Goal: Information Seeking & Learning: Learn about a topic

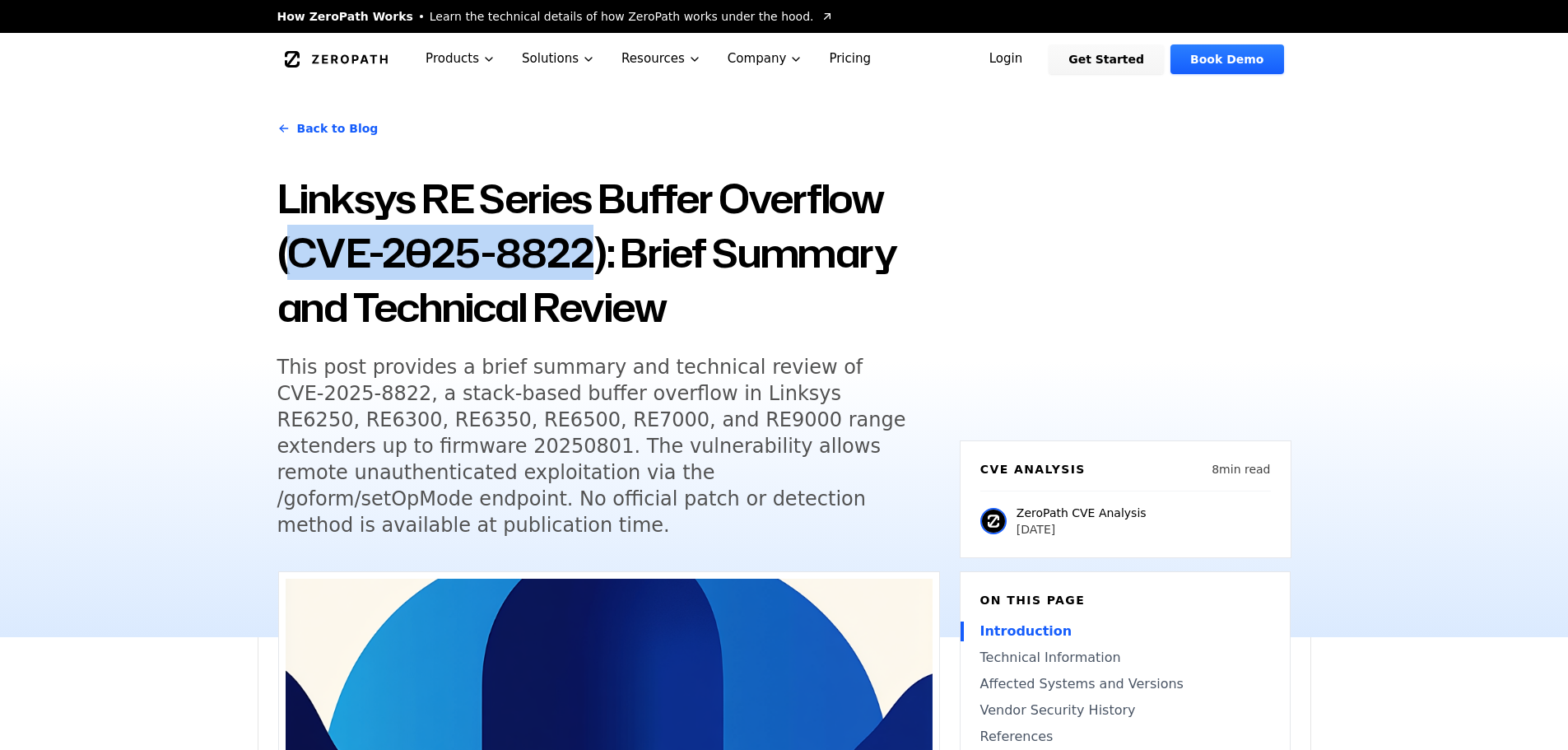
drag, startPoint x: 584, startPoint y: 80, endPoint x: 294, endPoint y: 275, distance: 349.5
click at [294, 275] on h1 "Linksys RE Series Buffer Overflow (CVE-2025-8822): Brief Summary and Technical …" at bounding box center [608, 253] width 662 height 163
copy h1 "CVE-2025-8822"
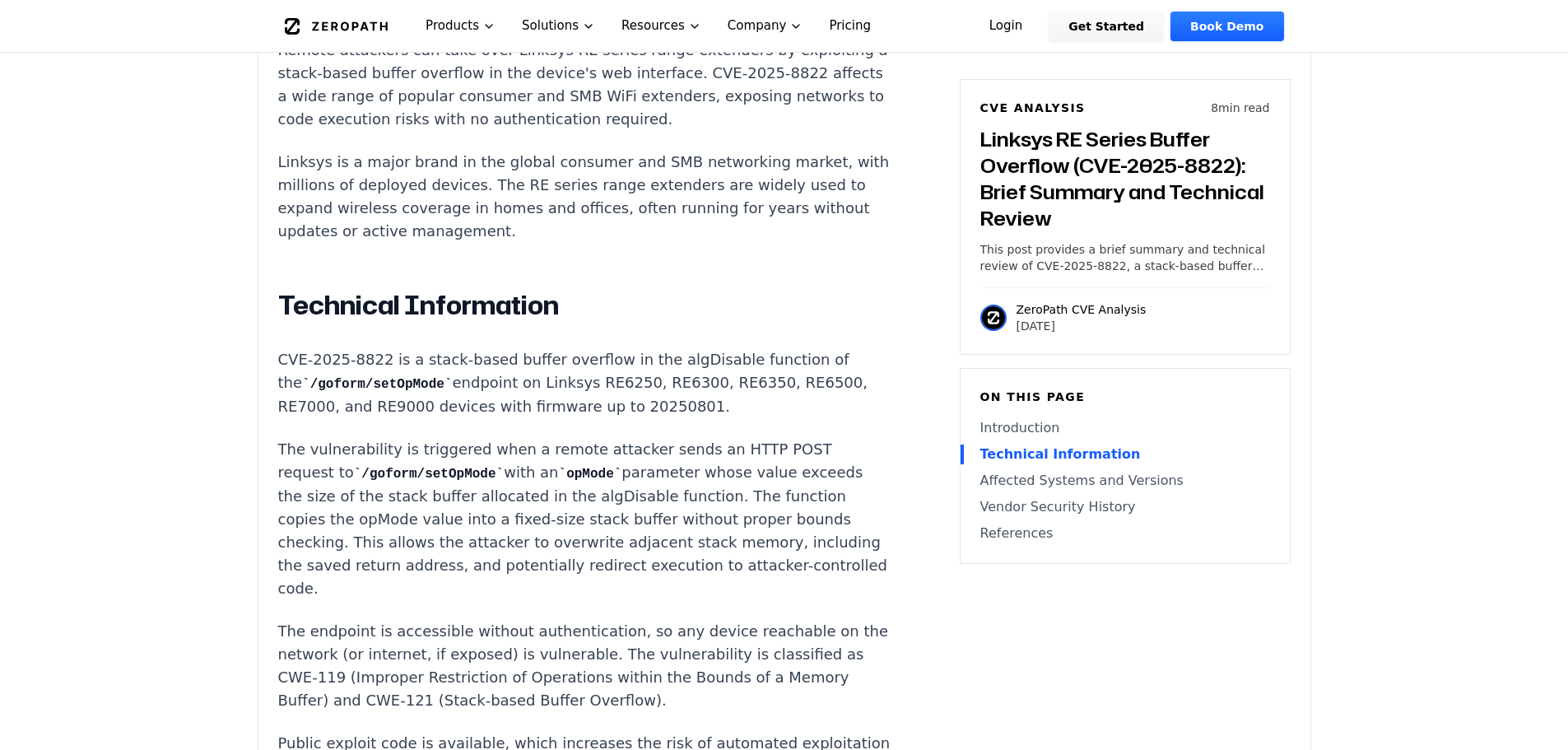
scroll to position [1400, 0]
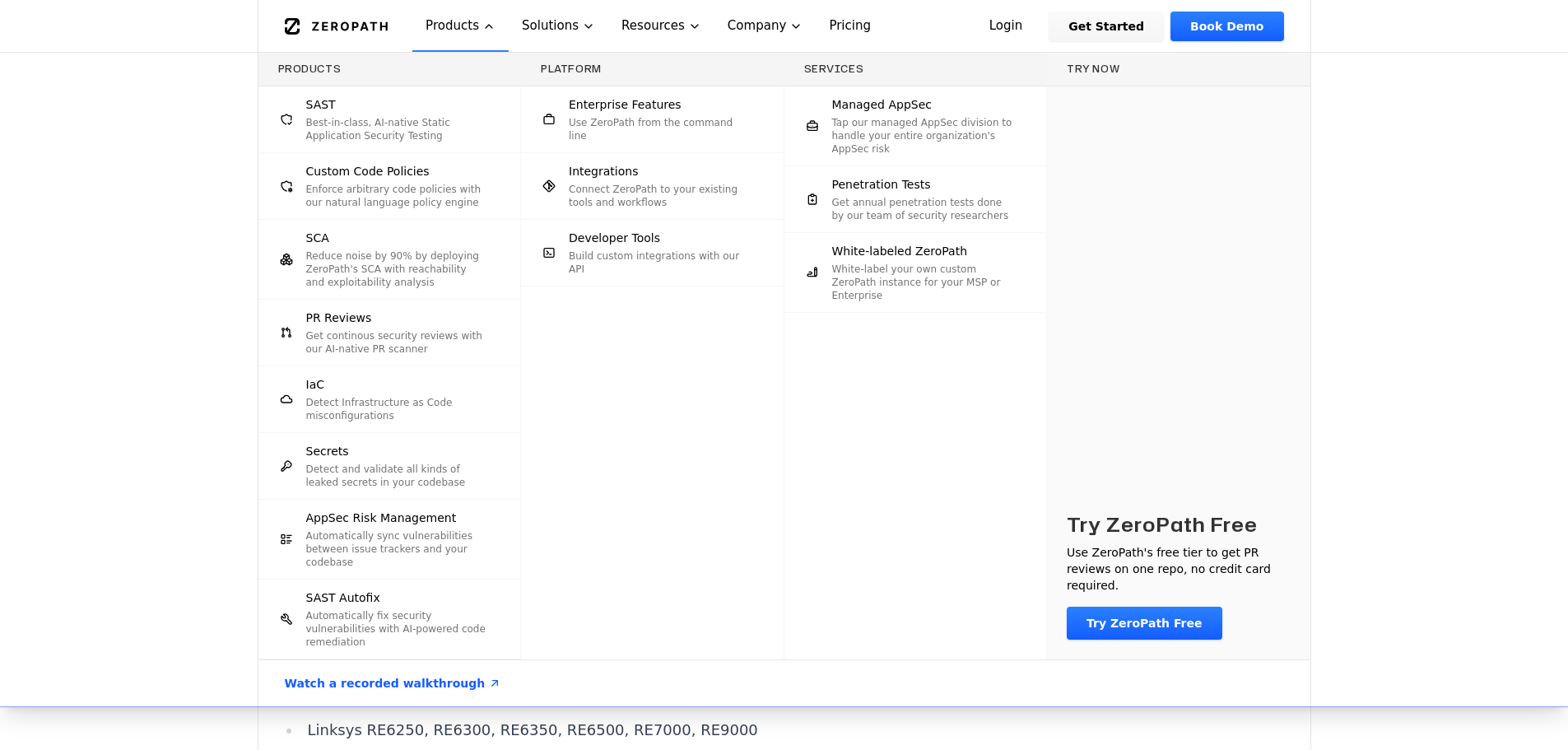
click at [130, 384] on div "Products SAST Best-in-class, AI-native Static Application Security Testing Cust…" at bounding box center [784, 379] width 1568 height 654
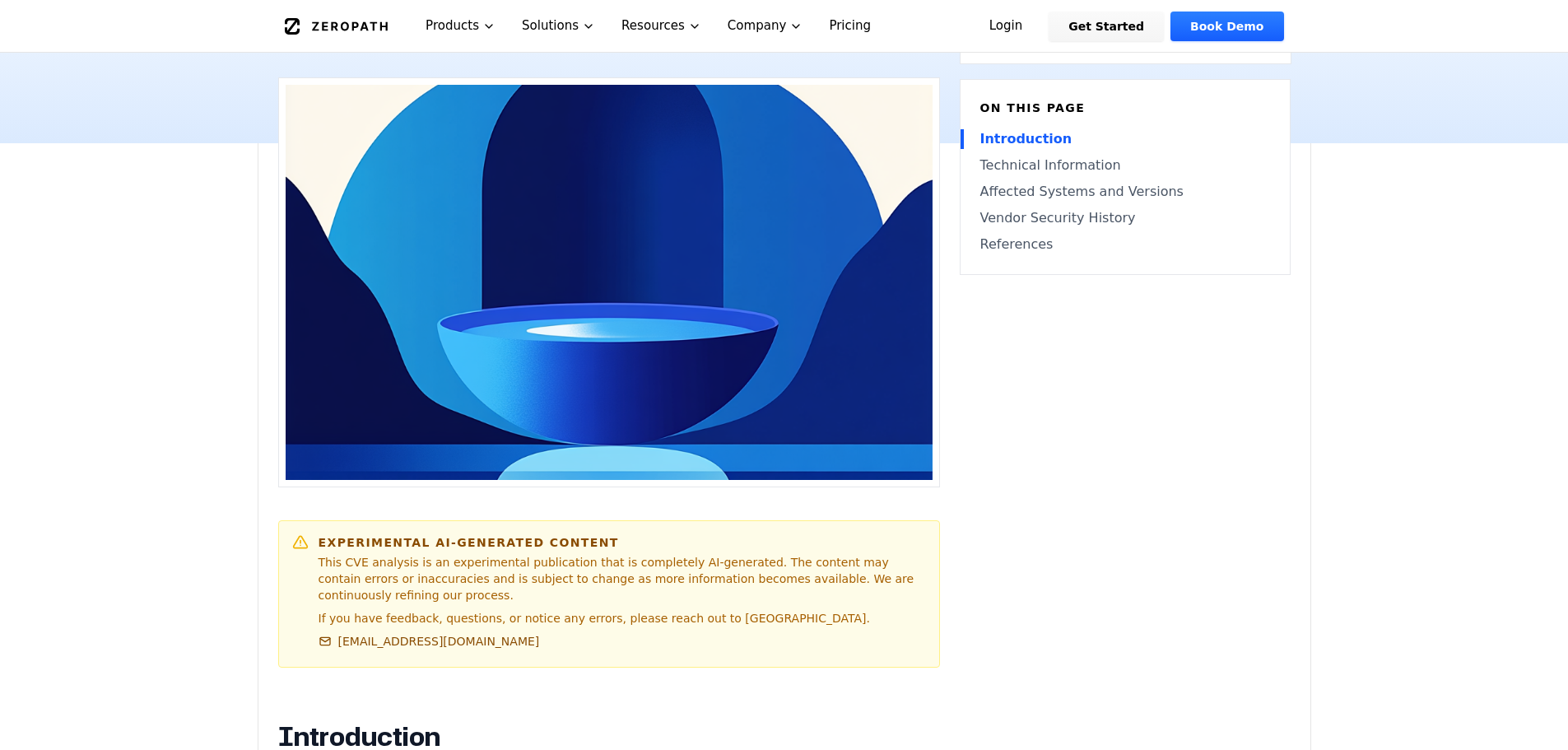
scroll to position [82, 0]
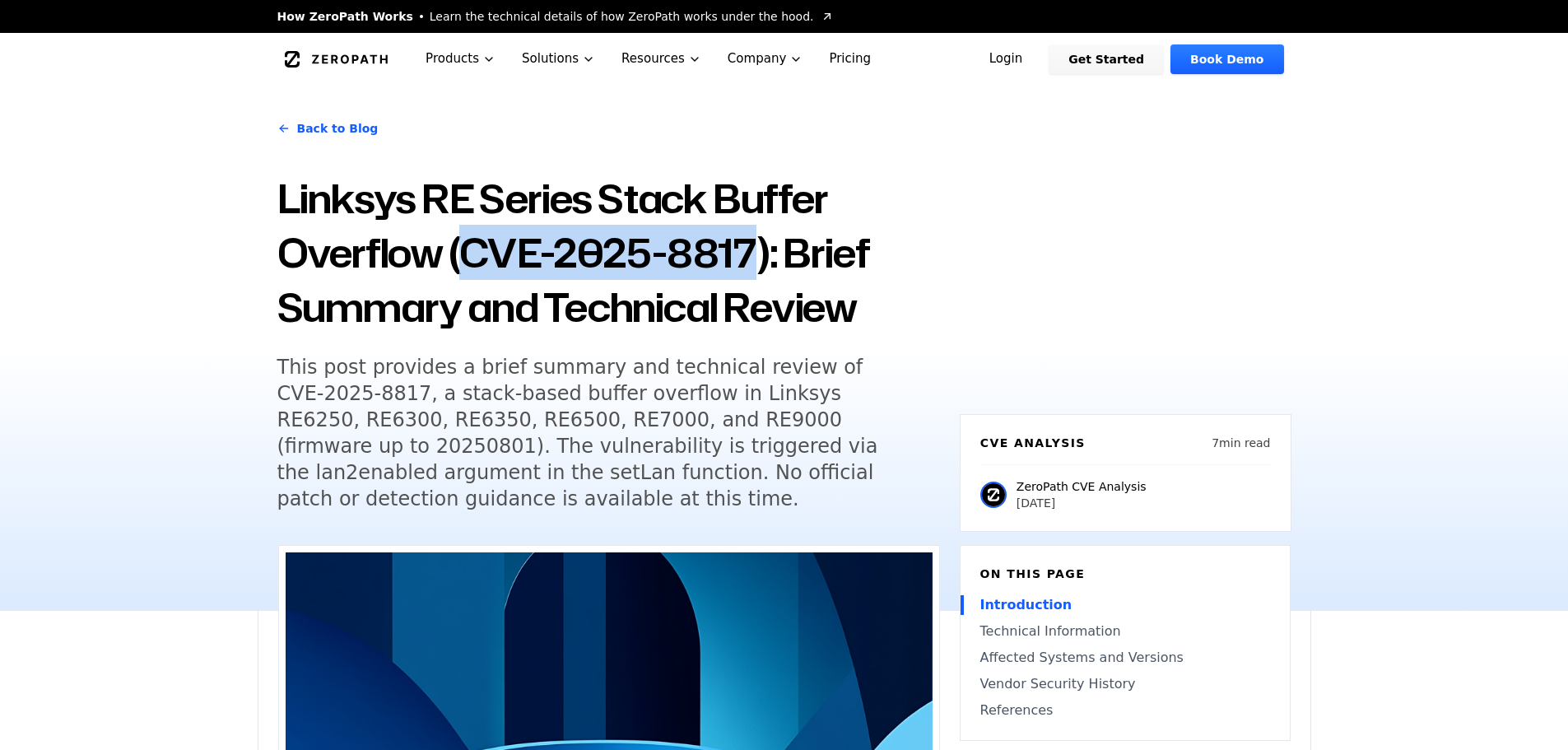
drag, startPoint x: 753, startPoint y: 258, endPoint x: 472, endPoint y: 266, distance: 281.1
click at [472, 266] on h1 "Linksys RE Series Stack Buffer Overflow (CVE-2025-8817): Brief Summary and Tech…" at bounding box center [608, 253] width 662 height 163
copy h1 "CVE-2025-8817"
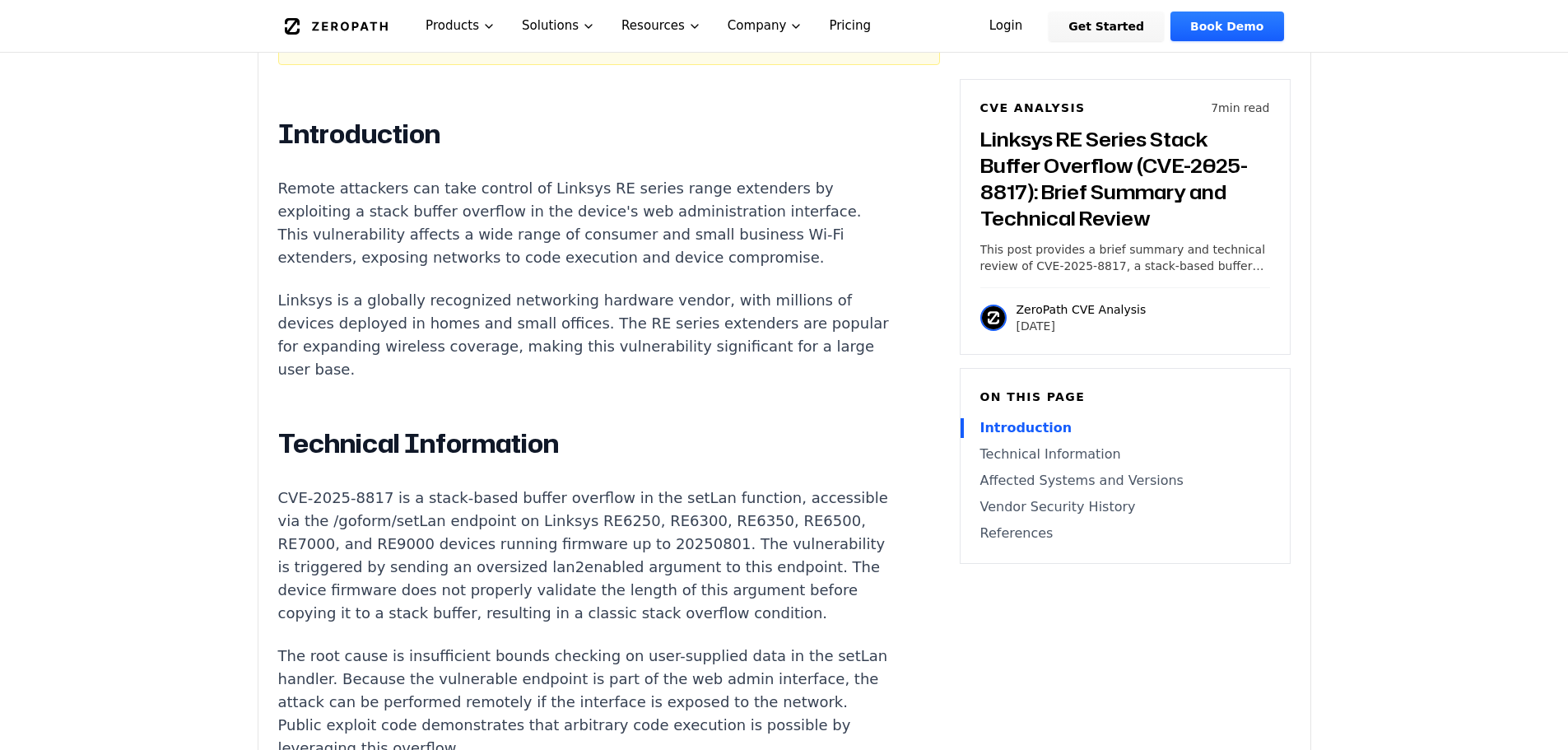
scroll to position [1235, 0]
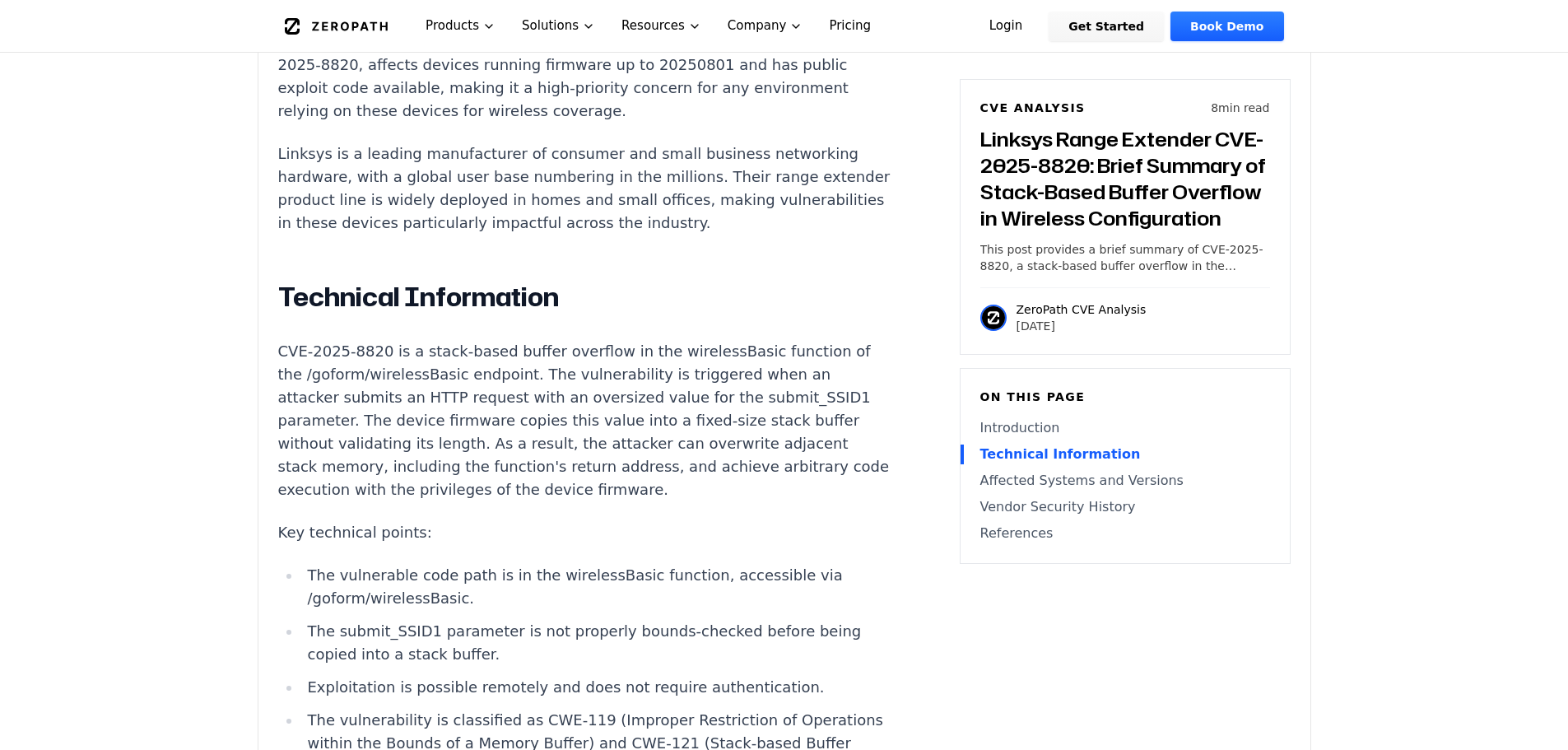
scroll to position [1482, 0]
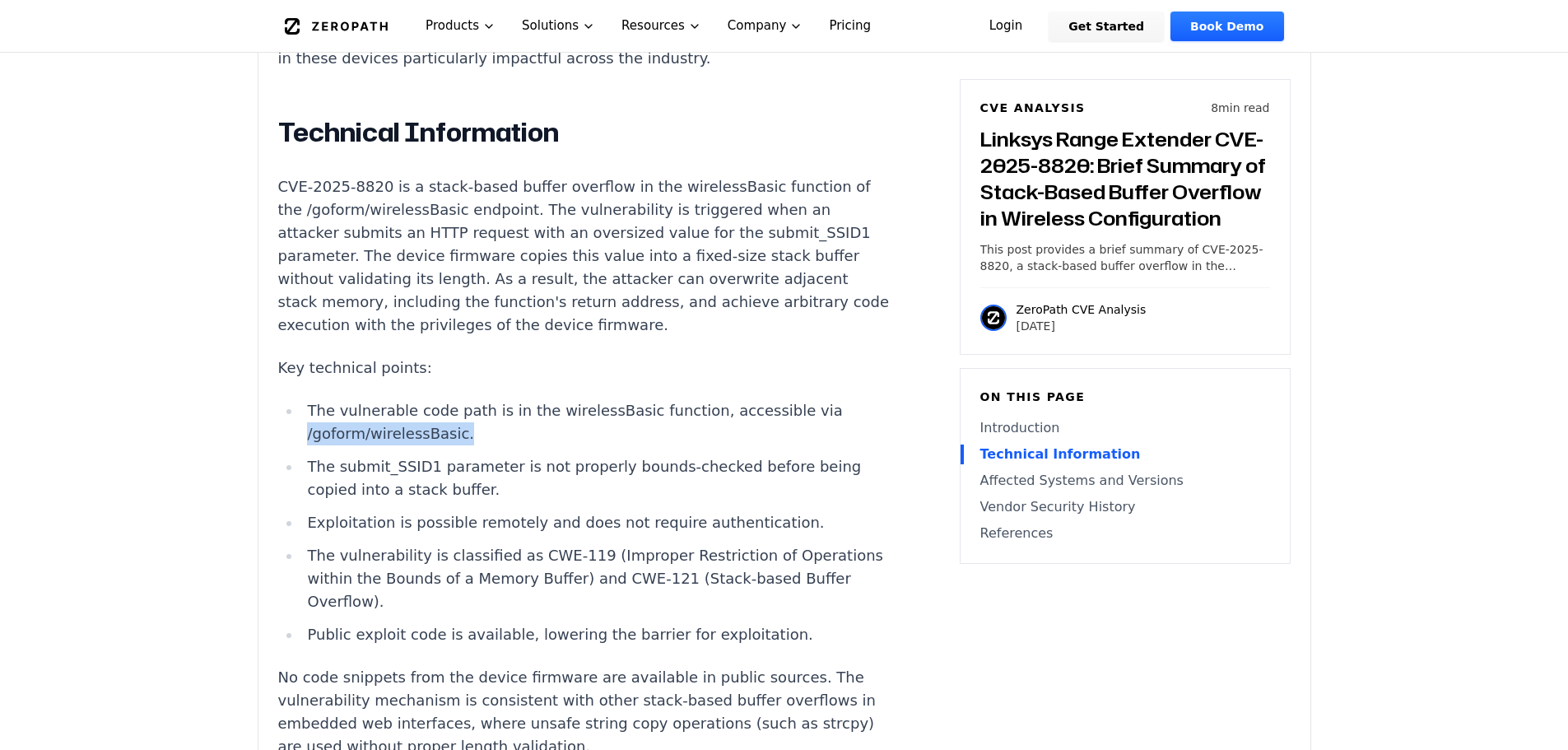
drag, startPoint x: 305, startPoint y: 390, endPoint x: 453, endPoint y: 382, distance: 148.2
click at [453, 399] on li "The vulnerable code path is in the wirelessBasic function, accessible via /gofo…" at bounding box center [595, 422] width 590 height 46
copy li "/goform/wirelessBasic"
drag, startPoint x: 334, startPoint y: 426, endPoint x: 424, endPoint y: 423, distance: 90.0
click at [424, 456] on li "The submit_SSID1 parameter is not properly bounds-checked before being copied i…" at bounding box center [595, 478] width 590 height 46
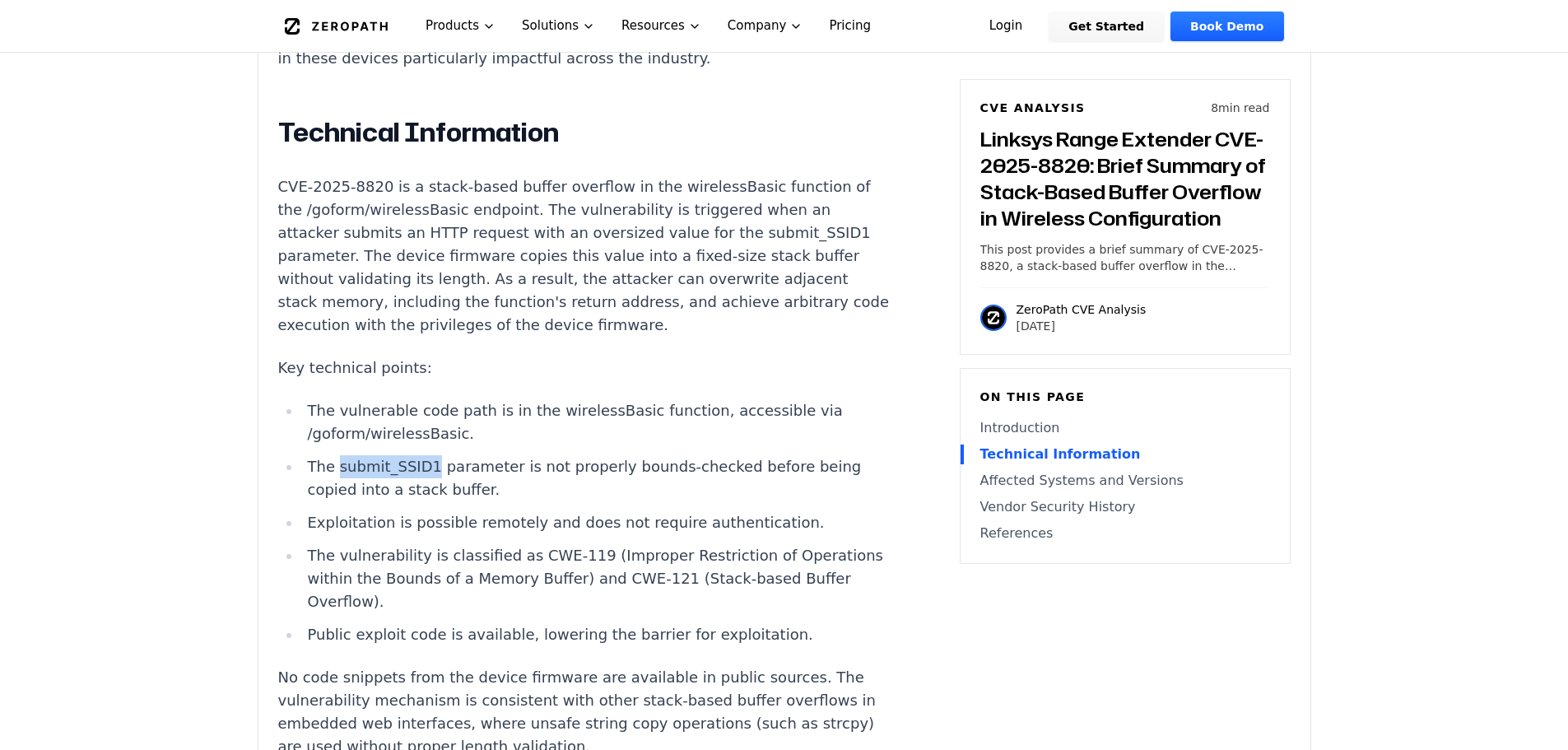
copy li "submit_SSID1"
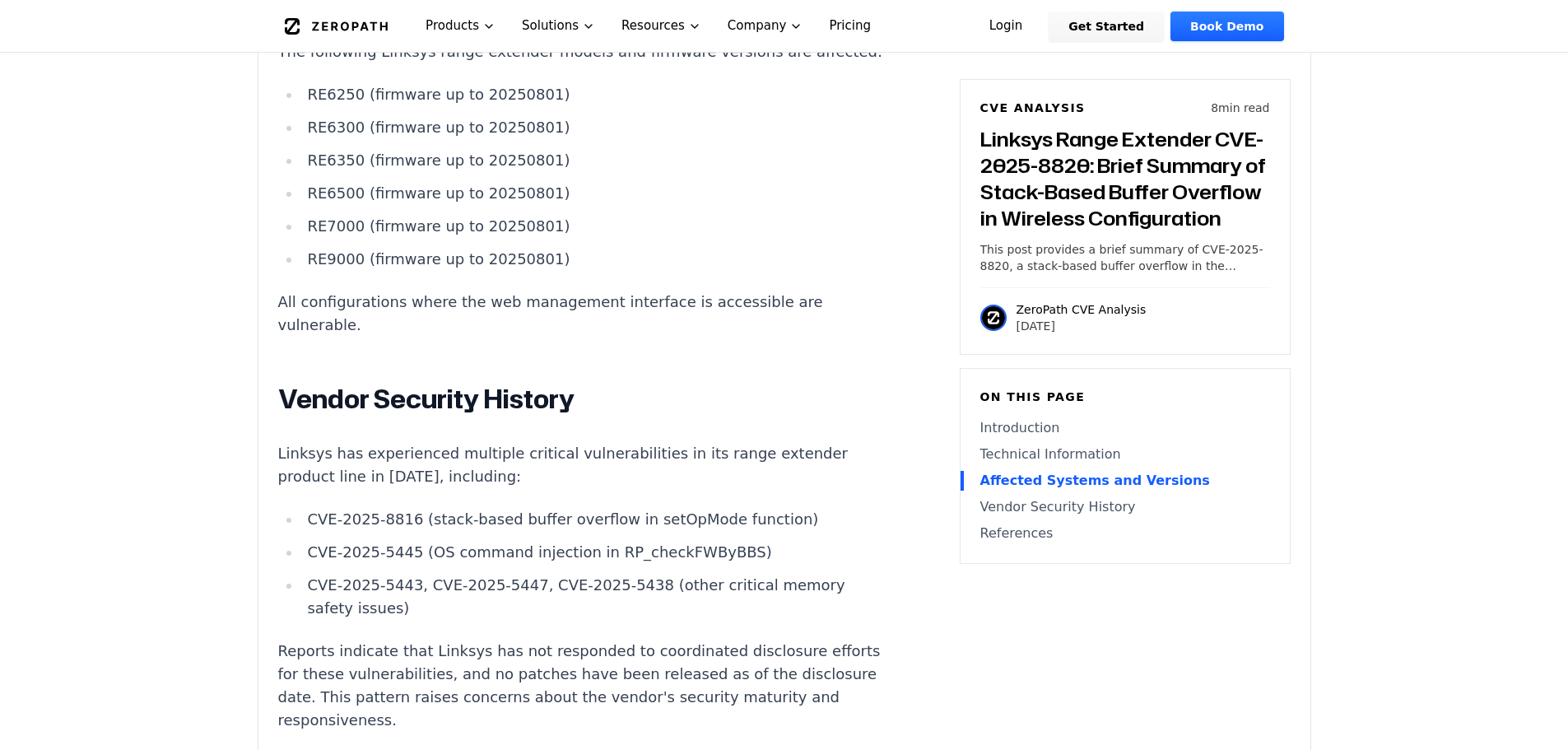
scroll to position [2470, 0]
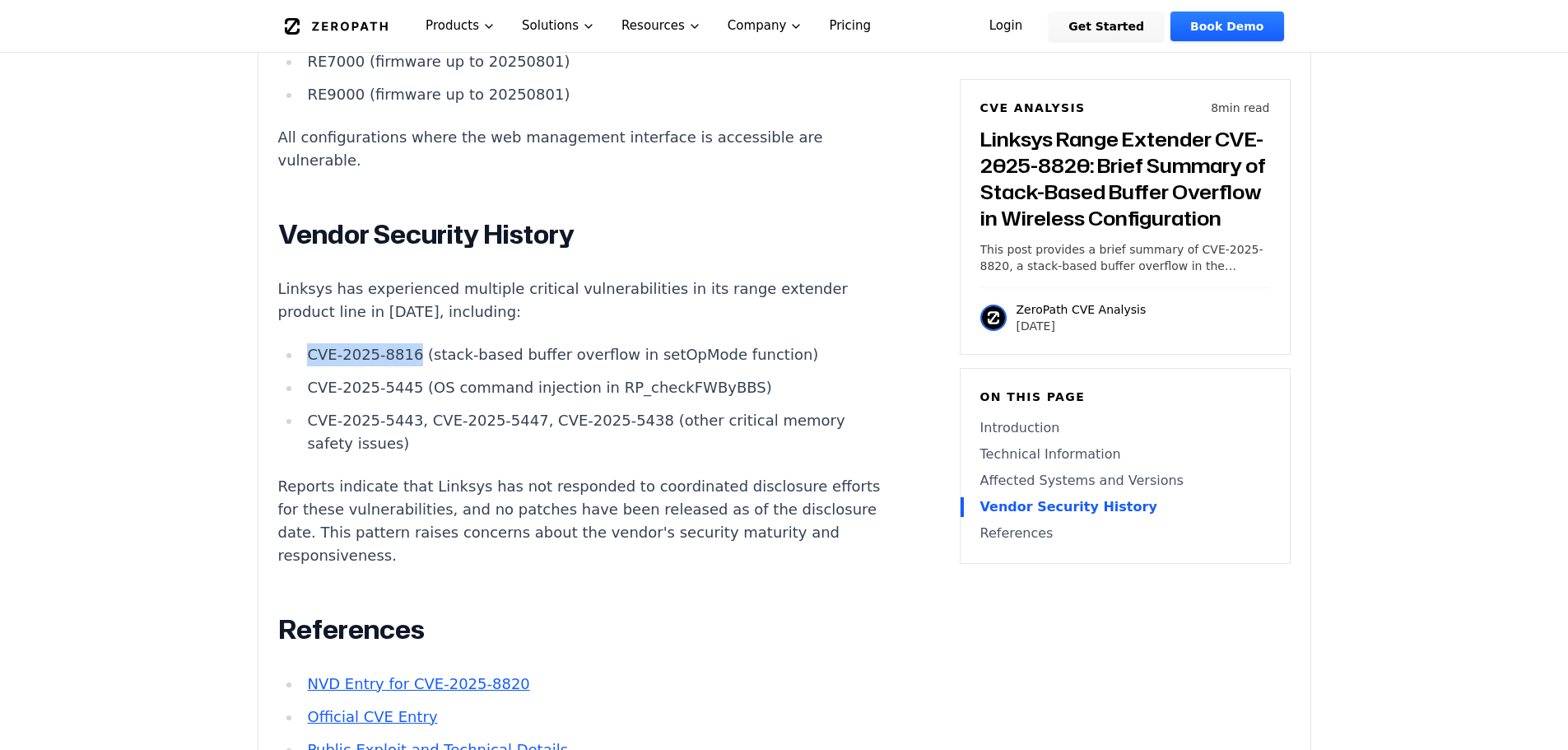
drag, startPoint x: 407, startPoint y: 334, endPoint x: 312, endPoint y: 334, distance: 95.0
click at [312, 343] on li "CVE-2025-8816 (stack-based buffer overflow in setOpMode function)" at bounding box center [595, 355] width 590 height 23
copy li "CVE-2025-8816"
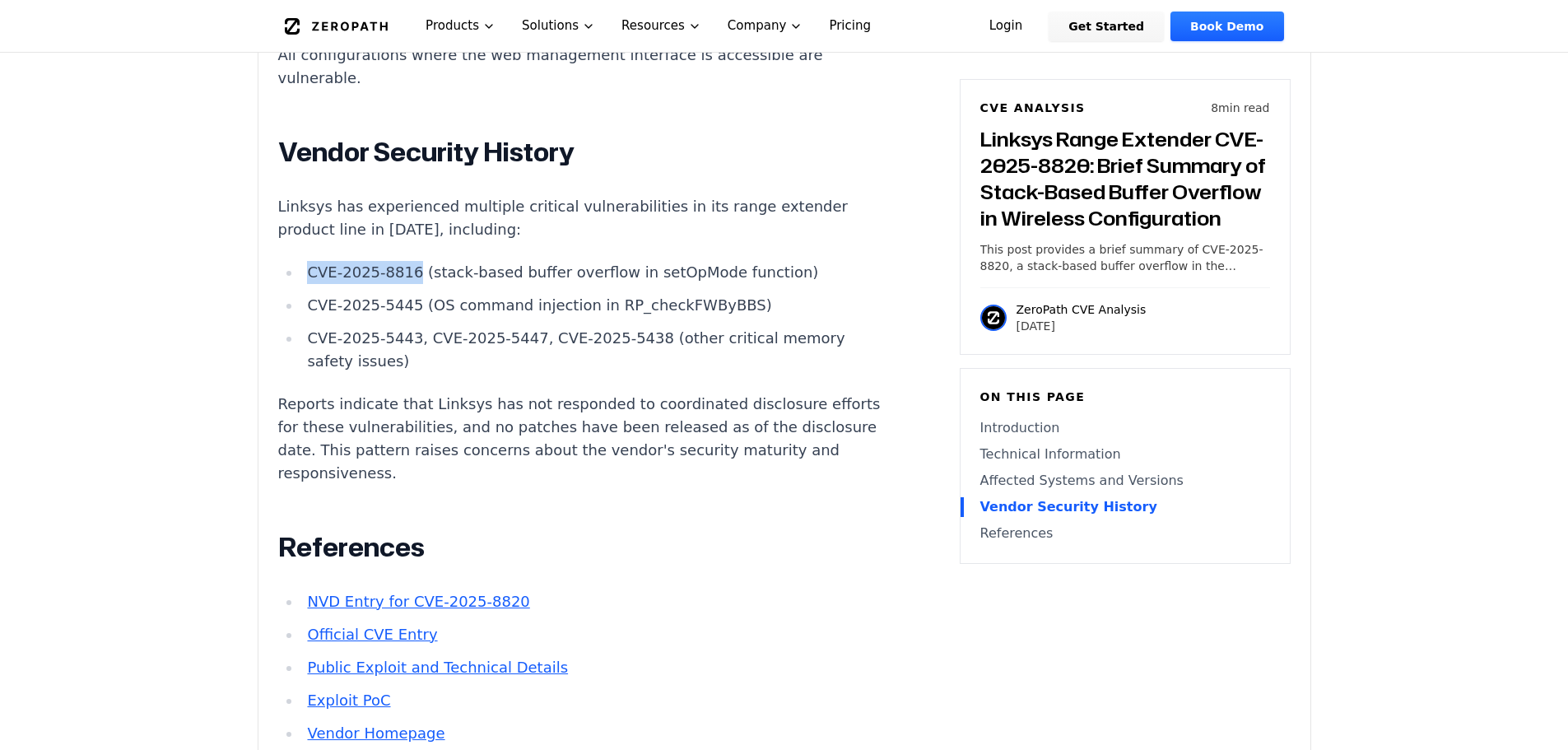
scroll to position [2634, 0]
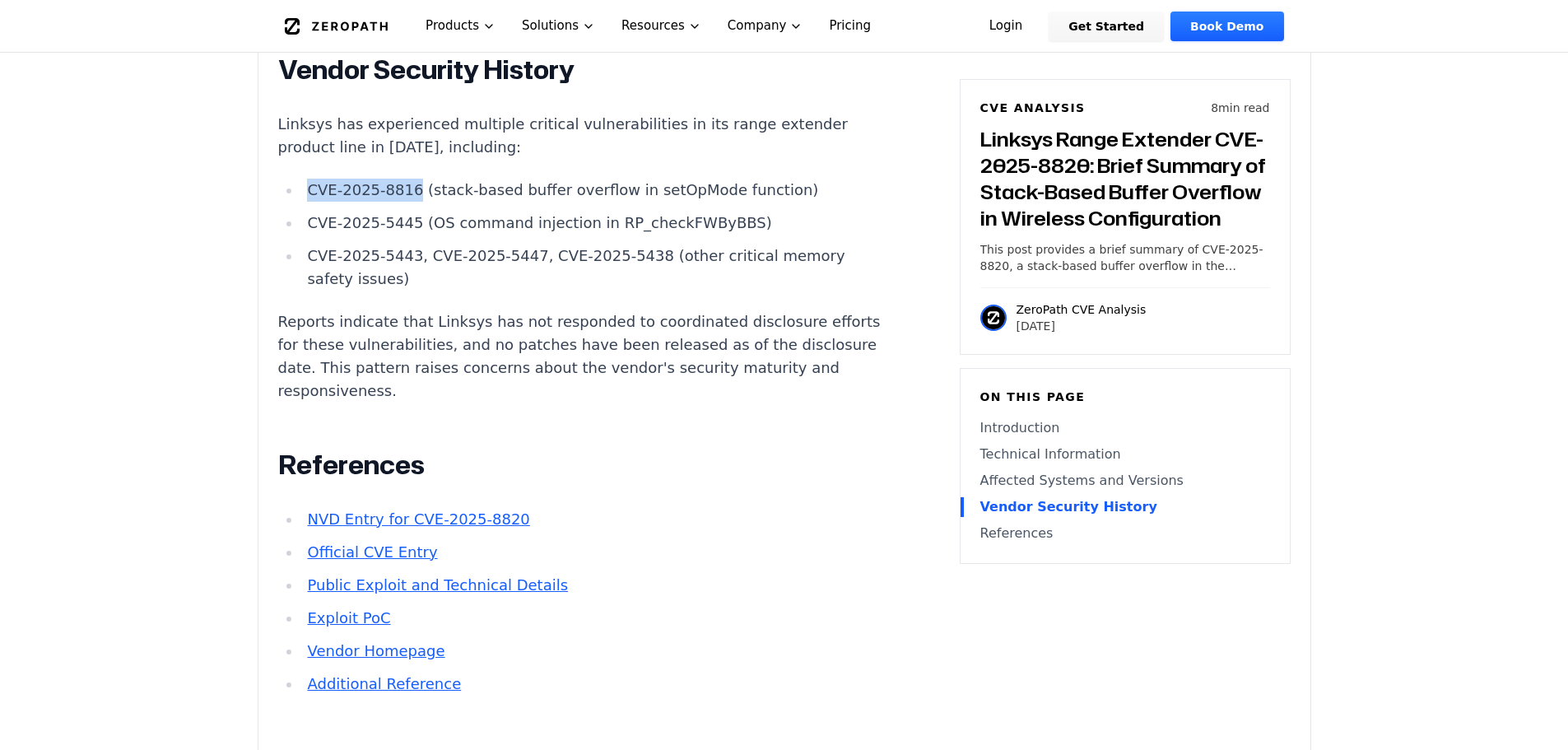
click at [330, 609] on link "Exploit PoC" at bounding box center [348, 618] width 83 height 17
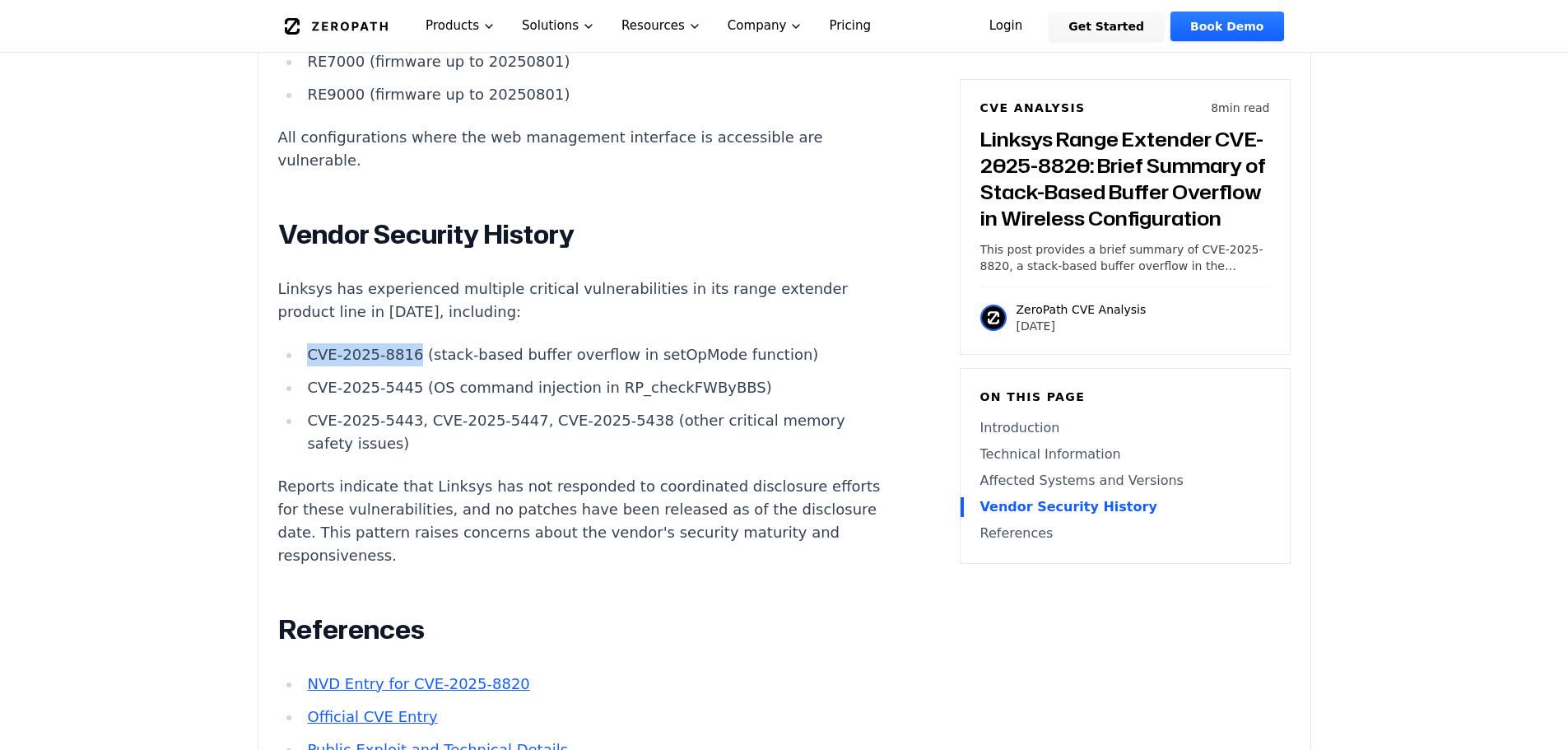
copy li "CVE-2025-8816"
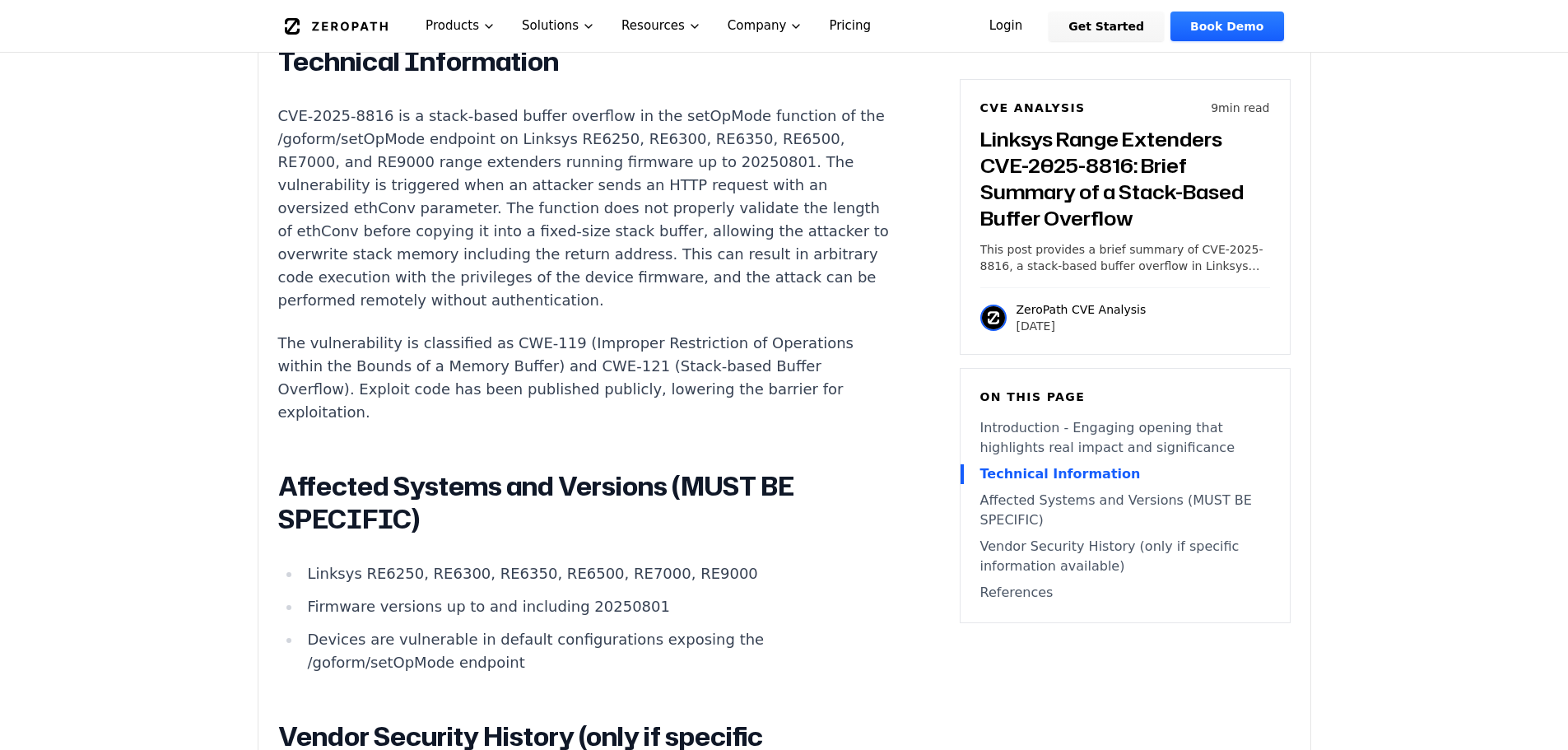
scroll to position [1400, 0]
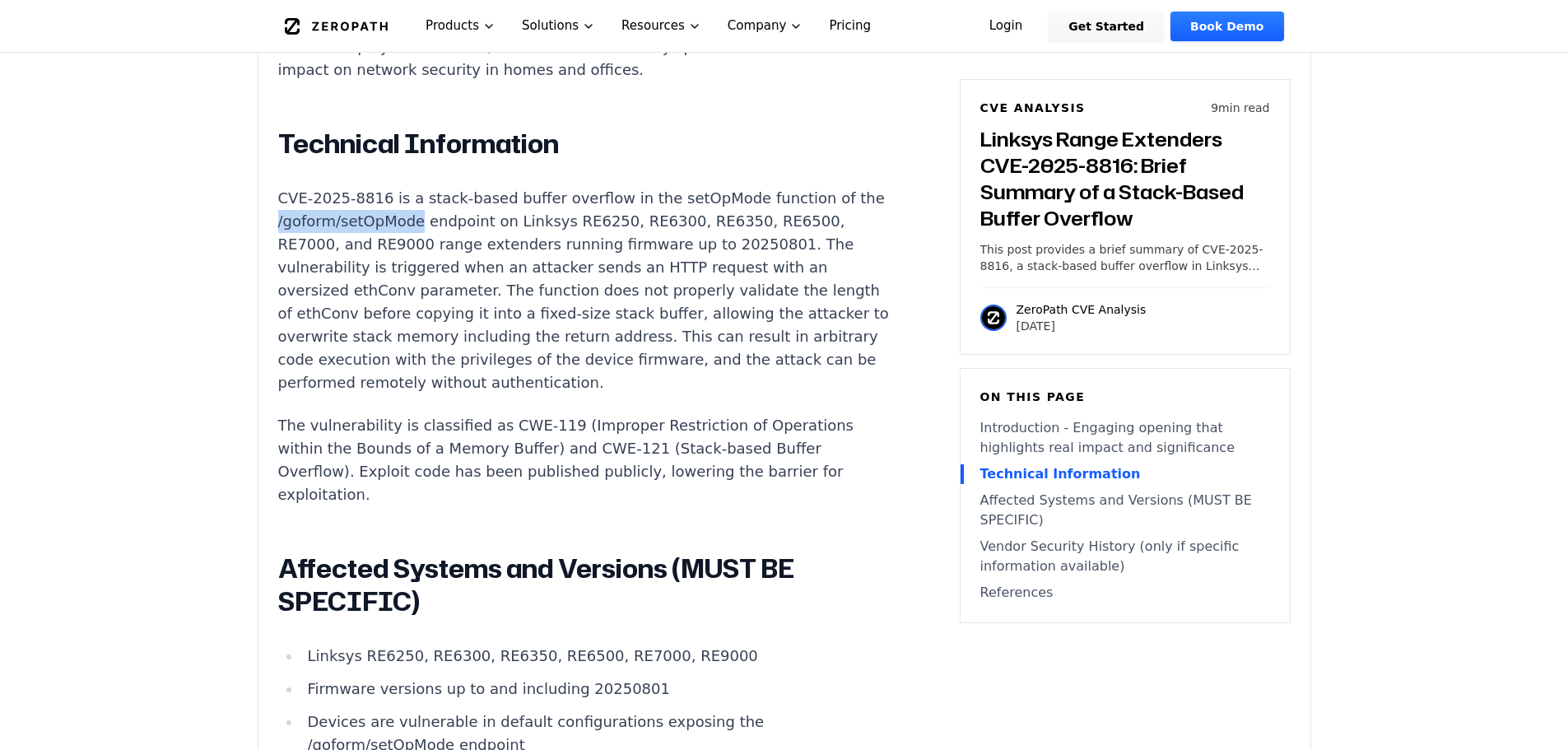
drag, startPoint x: 437, startPoint y: 178, endPoint x: 305, endPoint y: 172, distance: 132.1
click at [305, 187] on p "CVE-2025-8816 is a stack-based buffer overflow in the setOpMode function of the…" at bounding box center [584, 291] width 613 height 208
copy p "/goform/setOpMode"
drag, startPoint x: 379, startPoint y: 153, endPoint x: 251, endPoint y: 151, distance: 128.0
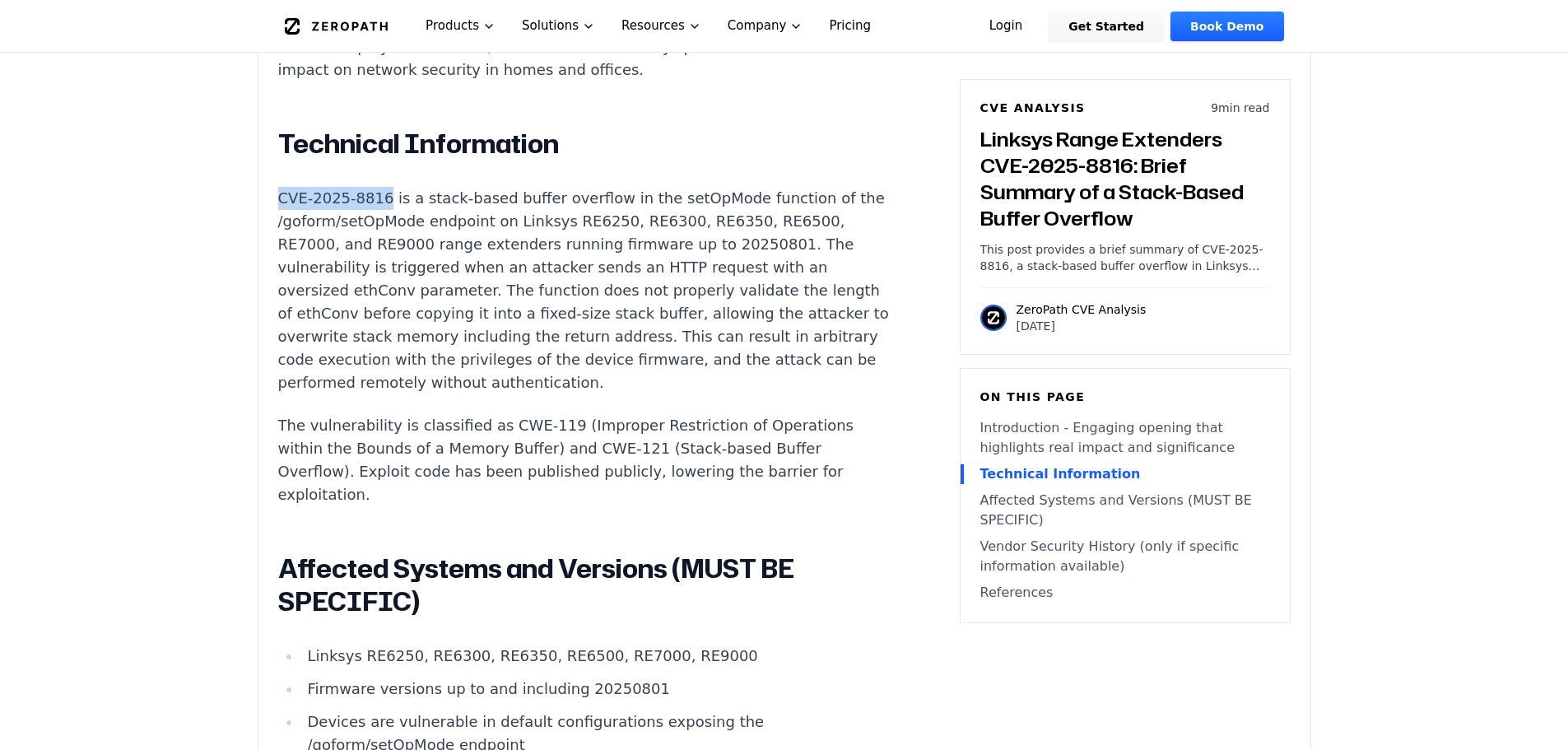
copy p "CVE-2025-8816"
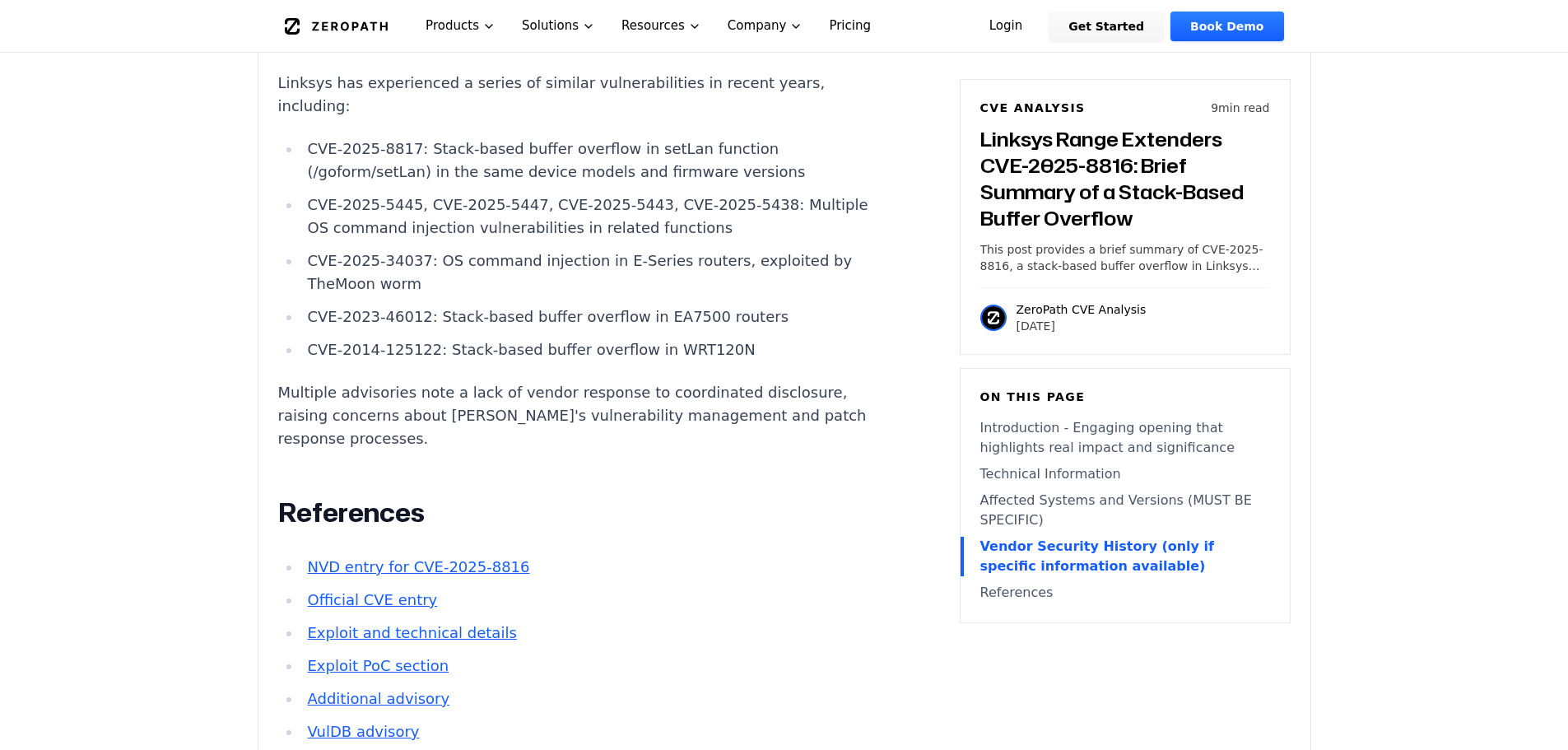
scroll to position [2305, 0]
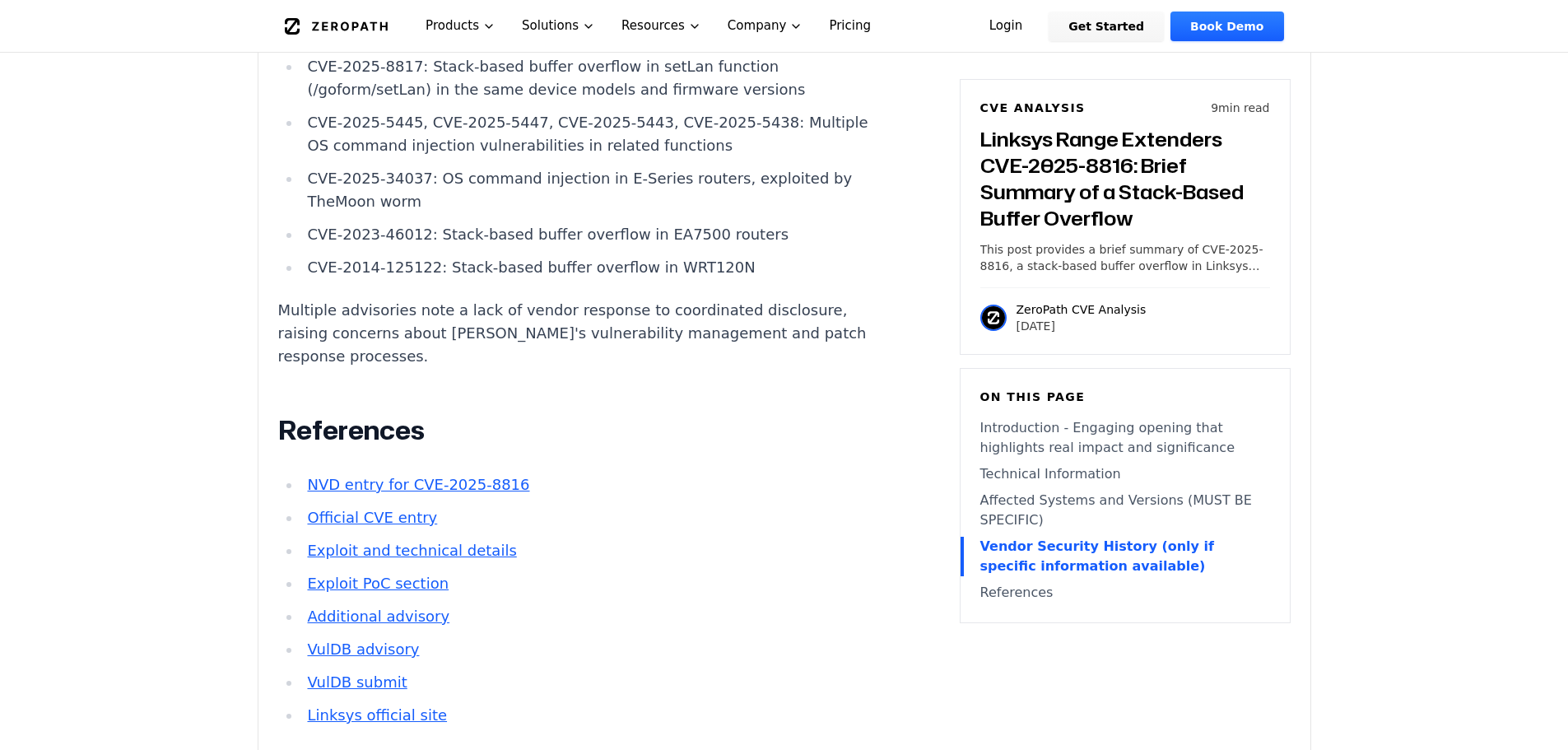
click at [417, 575] on link "Exploit PoC section" at bounding box center [377, 583] width 142 height 17
